Goal: Transaction & Acquisition: Book appointment/travel/reservation

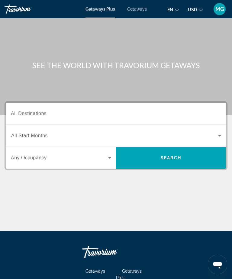
click at [160, 111] on input "Destination All Destinations" at bounding box center [116, 113] width 211 height 7
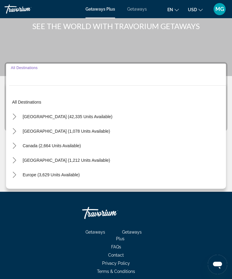
scroll to position [65, 0]
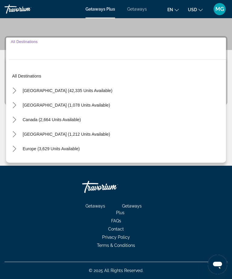
click at [87, 96] on span "Select destination: United States (42,335 units available)" at bounding box center [68, 90] width 96 height 15
type input "**********"
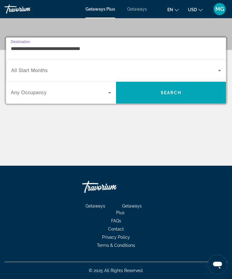
click at [189, 68] on span "Search widget" at bounding box center [114, 70] width 207 height 7
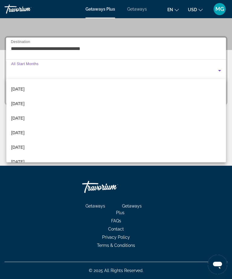
scroll to position [98, 0]
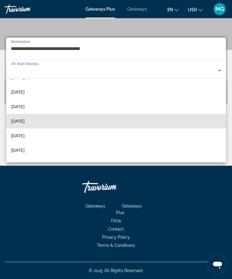
click at [153, 121] on mat-option "[DATE]" at bounding box center [116, 121] width 220 height 15
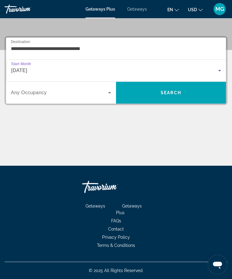
click at [105, 95] on span "Search widget" at bounding box center [59, 92] width 97 height 7
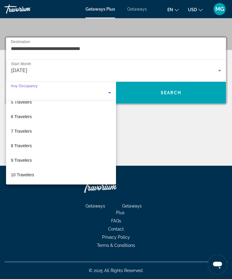
scroll to position [67, 0]
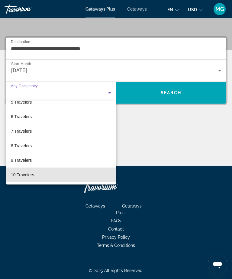
click at [75, 177] on mat-option "10 Travelers" at bounding box center [61, 174] width 110 height 15
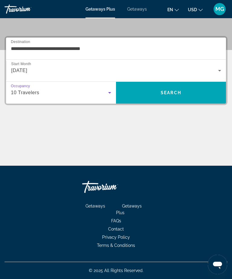
click at [175, 96] on span "Search" at bounding box center [171, 92] width 110 height 15
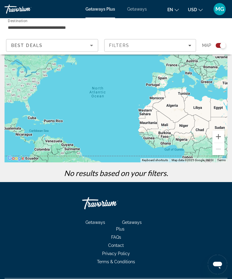
click at [84, 48] on div "Best Deals" at bounding box center [50, 45] width 79 height 7
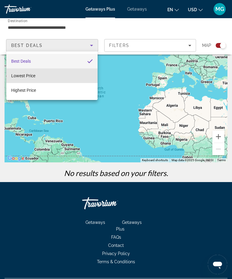
click at [79, 81] on mat-option "Lowest Price" at bounding box center [51, 75] width 91 height 15
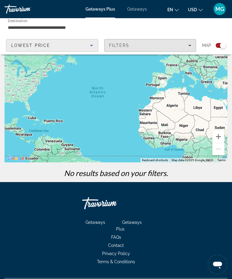
click at [174, 44] on div "Filters" at bounding box center [150, 45] width 83 height 5
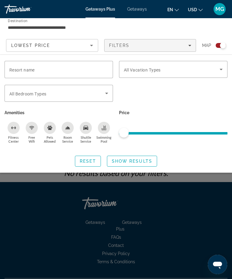
click at [141, 11] on span "Getaways" at bounding box center [137, 9] width 20 height 5
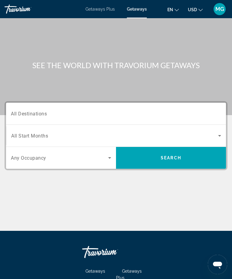
click at [182, 116] on input "Destination All Destinations" at bounding box center [116, 113] width 211 height 7
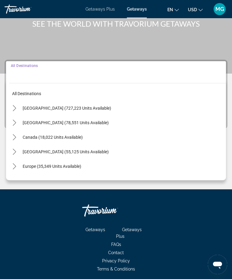
scroll to position [65, 0]
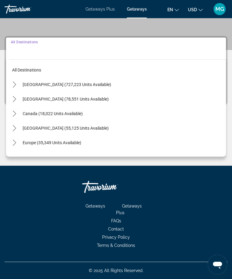
click at [87, 91] on span "Select destination: United States (727,223 units available)" at bounding box center [123, 84] width 207 height 15
type input "**********"
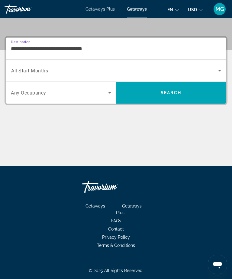
click at [104, 74] on span "Search widget" at bounding box center [114, 70] width 207 height 7
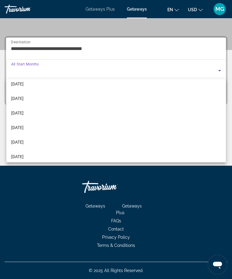
scroll to position [78, 0]
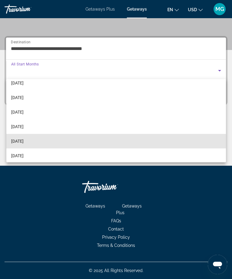
click at [24, 141] on span "[DATE]" at bounding box center [17, 140] width 12 height 7
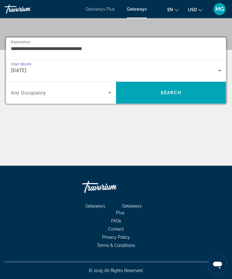
click at [192, 91] on span "Search" at bounding box center [171, 92] width 110 height 15
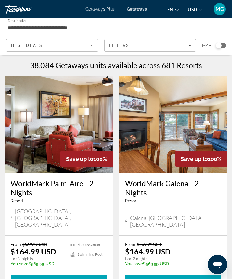
click at [84, 47] on div "Best Deals" at bounding box center [50, 45] width 79 height 7
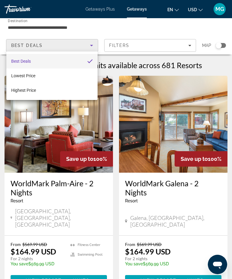
click at [169, 45] on div at bounding box center [116, 139] width 232 height 279
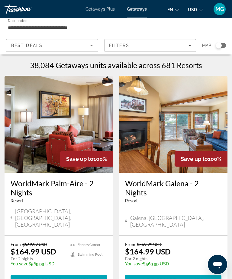
click at [194, 46] on span "Filters" at bounding box center [151, 45] width 92 height 15
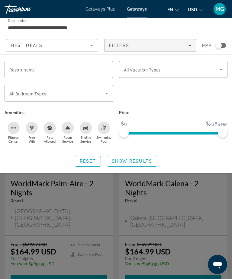
click at [220, 67] on icon "Search widget" at bounding box center [221, 69] width 7 height 7
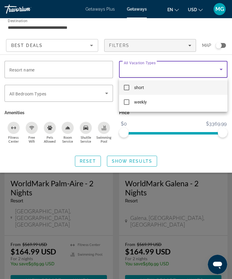
click at [211, 70] on div at bounding box center [116, 139] width 232 height 279
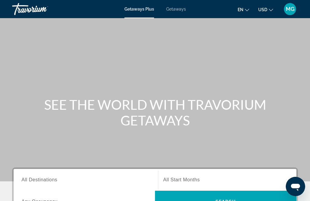
click at [181, 11] on span "Getaways" at bounding box center [176, 9] width 20 height 5
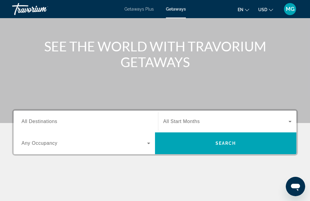
click at [80, 121] on input "Destination All Destinations" at bounding box center [85, 121] width 129 height 7
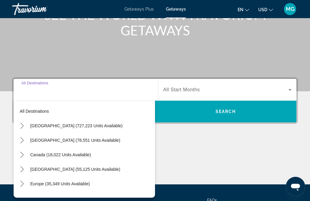
scroll to position [128, 0]
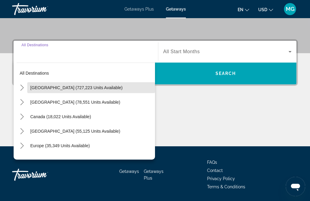
click at [97, 92] on span "Select destination: United States (727,223 units available)" at bounding box center [91, 87] width 128 height 15
type input "**********"
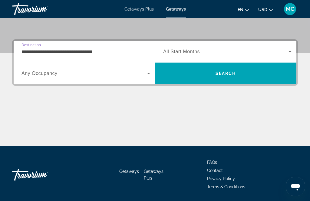
click at [210, 54] on span "Search widget" at bounding box center [225, 51] width 125 height 7
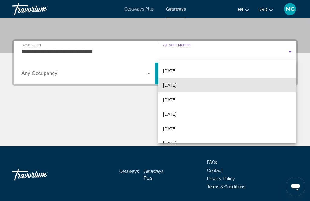
scroll to position [87, 0]
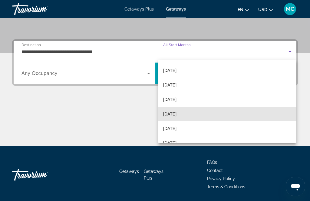
click at [176, 116] on span "[DATE]" at bounding box center [169, 113] width 13 height 7
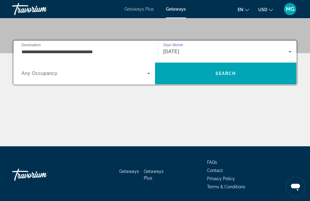
click at [123, 75] on span "Search widget" at bounding box center [84, 73] width 126 height 7
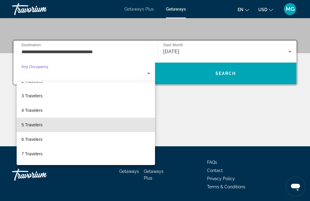
scroll to position [28, 0]
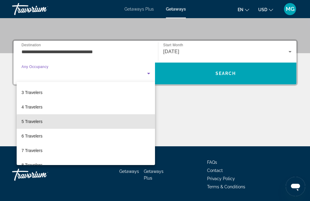
click at [116, 123] on mat-option "5 Travelers" at bounding box center [86, 121] width 138 height 15
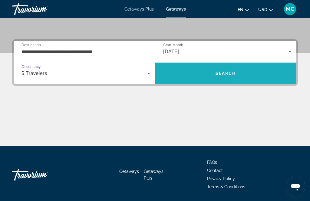
click at [265, 74] on span "Search" at bounding box center [225, 73] width 141 height 15
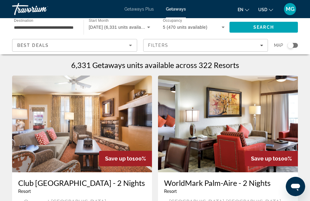
click at [292, 46] on div "Search widget" at bounding box center [290, 45] width 6 height 6
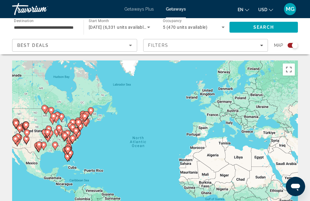
scroll to position [10, 0]
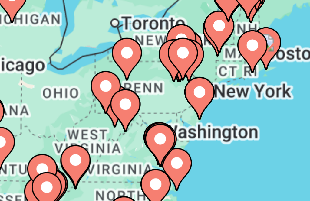
click at [46, 135] on image "Main content" at bounding box center [48, 137] width 4 height 4
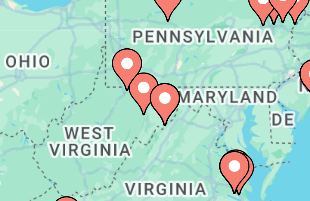
click at [153, 133] on image "Main content" at bounding box center [155, 135] width 4 height 4
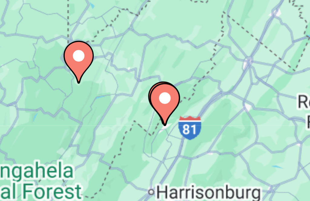
type input "**********"
click at [153, 133] on image "Main content" at bounding box center [155, 135] width 4 height 4
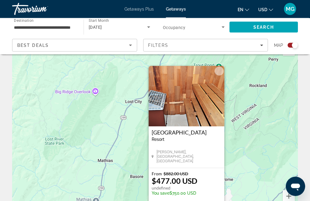
scroll to position [0, 0]
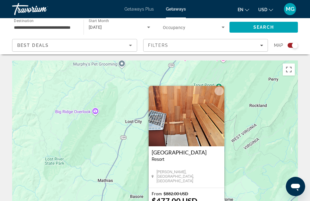
click at [220, 91] on button "Close" at bounding box center [219, 91] width 9 height 9
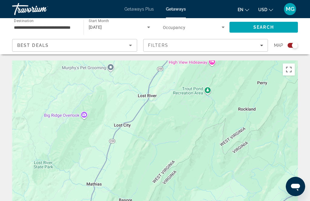
scroll to position [1, 0]
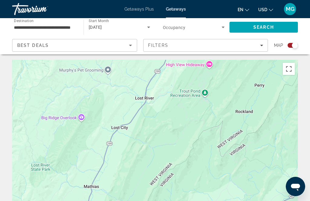
click at [226, 103] on div "To activate drag with keyboard, press Alt + Enter. Once in keyboard drag state,…" at bounding box center [155, 151] width 286 height 182
click at [289, 69] on button "Toggle fullscreen view" at bounding box center [289, 69] width 12 height 12
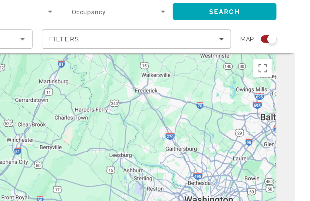
scroll to position [0, 0]
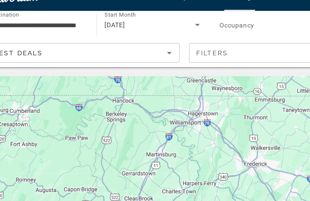
click at [168, 38] on span "Filters" at bounding box center [205, 45] width 124 height 15
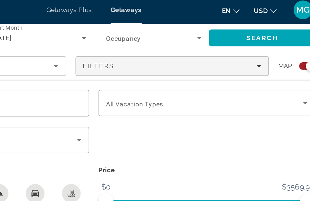
click at [163, 66] on span "Search widget" at bounding box center [226, 69] width 127 height 7
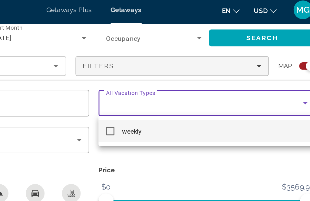
click at [38, 68] on div at bounding box center [155, 100] width 310 height 201
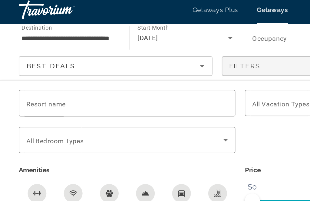
click at [43, 68] on div "Resort name" at bounding box center [82, 69] width 130 height 17
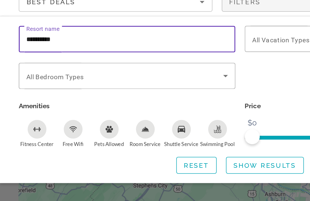
type input "**********"
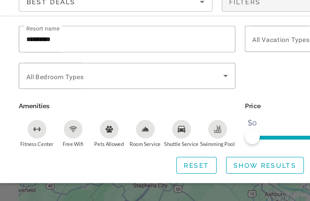
click at [178, 149] on span "Show Results" at bounding box center [171, 151] width 41 height 5
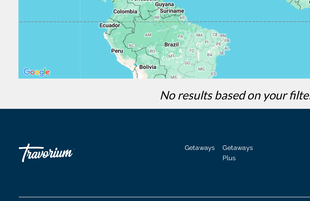
scroll to position [133, 0]
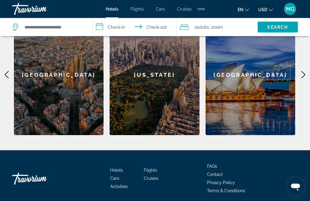
scroll to position [215, 0]
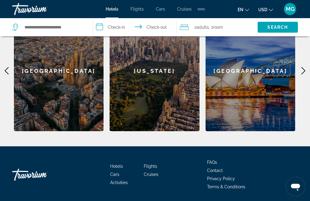
click at [155, 175] on span "Cruises" at bounding box center [151, 174] width 15 height 5
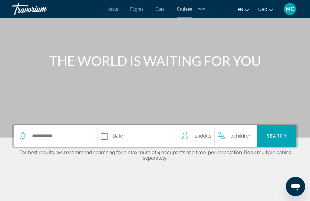
scroll to position [44, 0]
click at [75, 137] on input "Select cruise destination" at bounding box center [61, 136] width 60 height 9
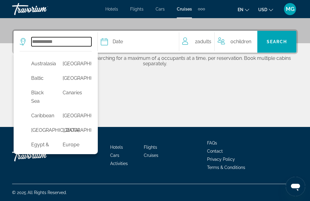
scroll to position [49, 1]
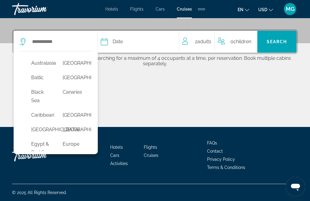
click at [42, 116] on button "Caribbean" at bounding box center [40, 115] width 25 height 11
type input "*********"
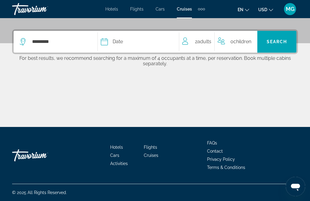
click at [113, 45] on span "Date" at bounding box center [118, 42] width 10 height 8
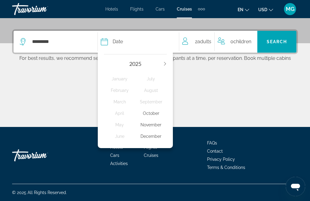
click at [153, 112] on div "October" at bounding box center [150, 113] width 31 height 11
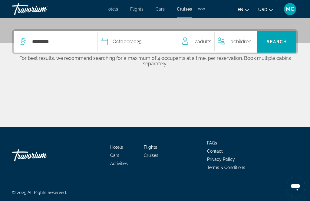
click at [280, 41] on span "Search" at bounding box center [277, 41] width 21 height 5
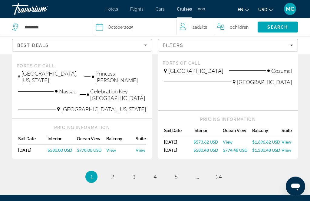
scroll to position [740, 0]
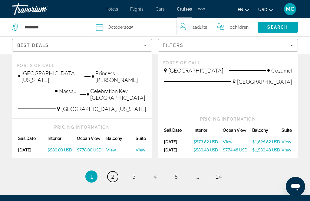
click at [113, 173] on span "2" at bounding box center [112, 176] width 3 height 7
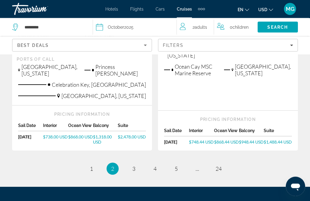
scroll to position [773, 0]
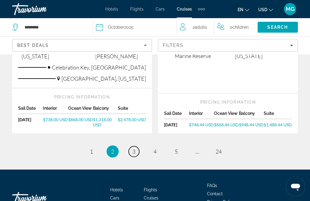
click at [132, 148] on span "3" at bounding box center [133, 151] width 3 height 7
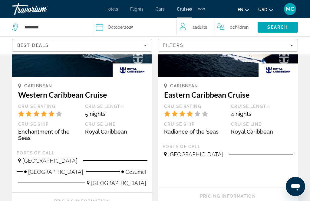
scroll to position [736, 0]
